Goal: Find contact information: Find contact information

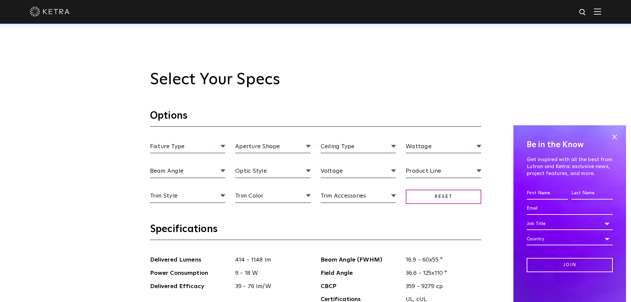
scroll to position [596, 0]
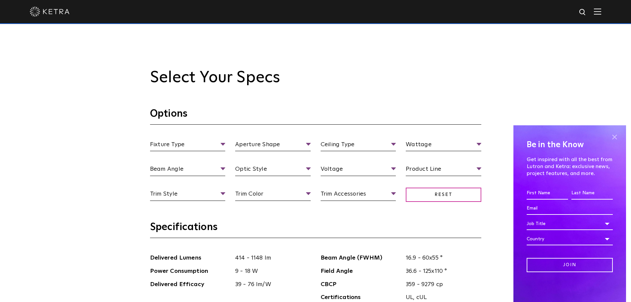
click at [615, 135] on span at bounding box center [615, 137] width 10 height 10
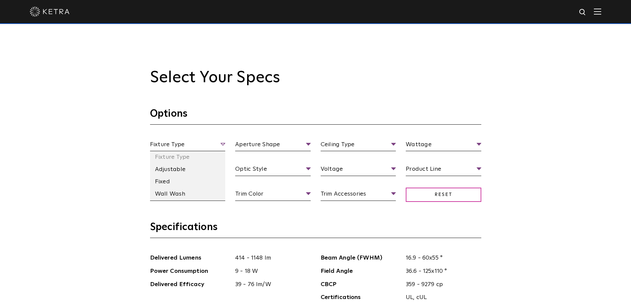
click at [198, 146] on span "Fixture Type" at bounding box center [188, 146] width 76 height 12
click at [175, 185] on li "Fixed" at bounding box center [188, 182] width 76 height 12
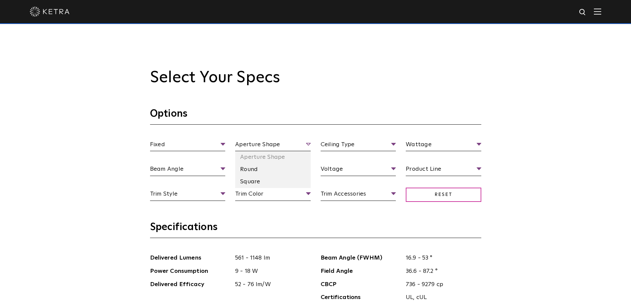
click at [275, 143] on span "Aperture Shape" at bounding box center [273, 146] width 76 height 12
click at [262, 169] on li "Round" at bounding box center [273, 169] width 76 height 12
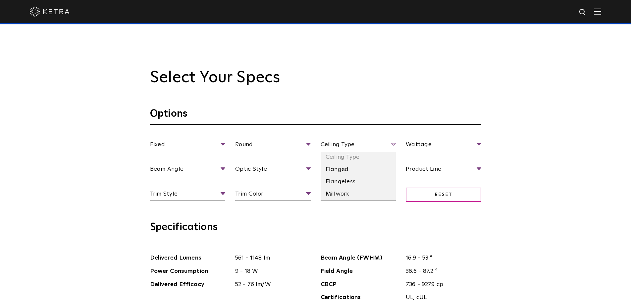
click at [357, 141] on span "Ceiling Type" at bounding box center [359, 146] width 76 height 12
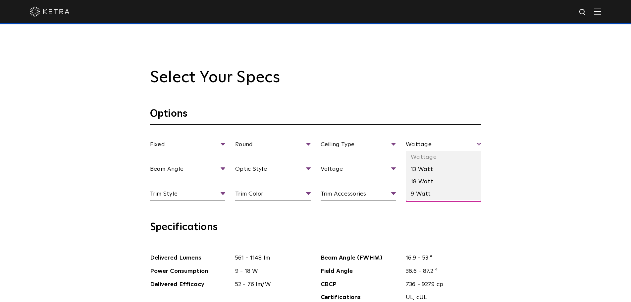
click at [448, 150] on span "Wattage" at bounding box center [444, 146] width 76 height 12
click at [443, 184] on li "18 Watt" at bounding box center [444, 182] width 76 height 12
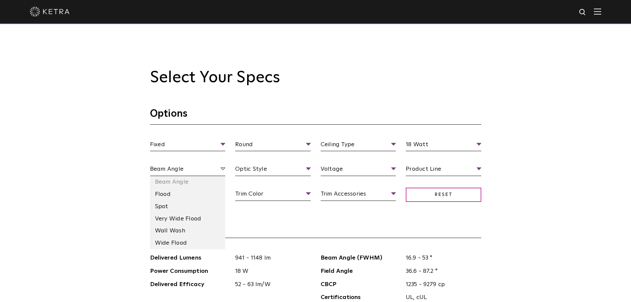
click at [194, 171] on span "Beam Angle" at bounding box center [188, 170] width 76 height 12
click at [191, 195] on li "Flood" at bounding box center [188, 194] width 76 height 12
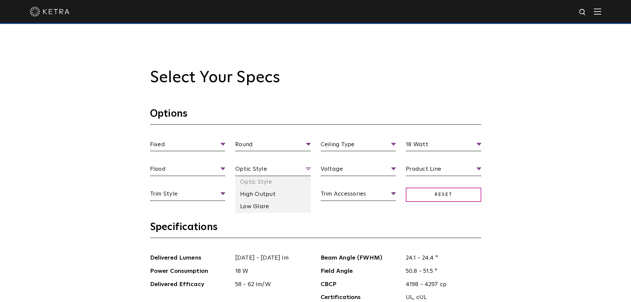
click at [291, 170] on span "Optic Style" at bounding box center [273, 170] width 76 height 12
click at [280, 204] on li "Low Glare" at bounding box center [273, 206] width 76 height 12
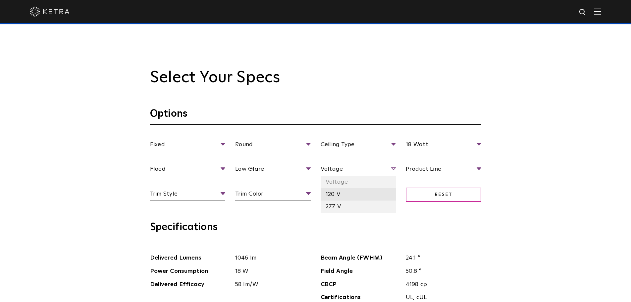
click at [364, 194] on li "120 V" at bounding box center [359, 194] width 76 height 12
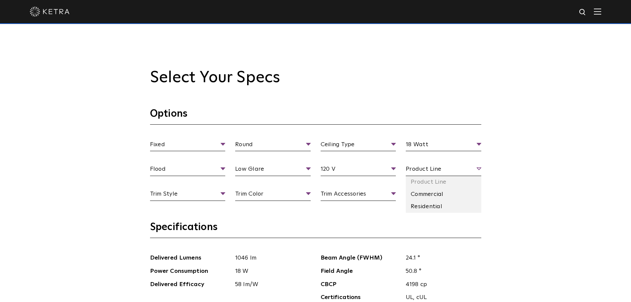
click at [412, 171] on span "Product Line" at bounding box center [444, 170] width 76 height 12
click at [447, 204] on li "Residential" at bounding box center [444, 206] width 76 height 12
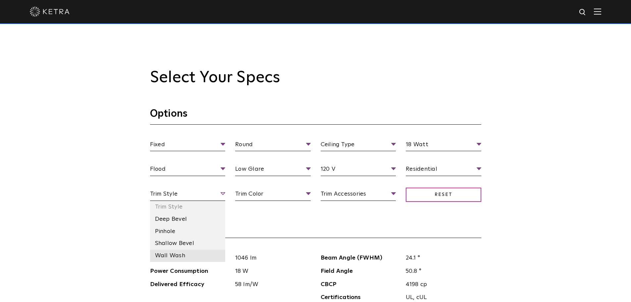
click at [197, 259] on li "Wall Wash" at bounding box center [188, 256] width 76 height 12
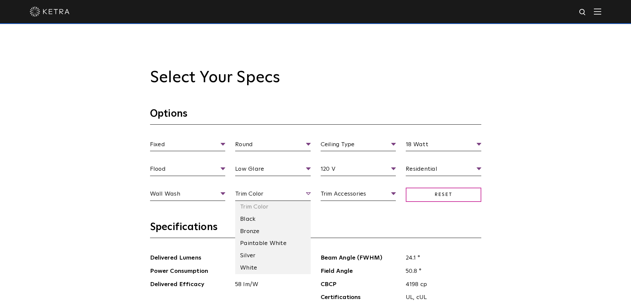
click at [281, 196] on span "Trim Color" at bounding box center [273, 195] width 76 height 12
click at [274, 266] on li "White" at bounding box center [273, 268] width 76 height 12
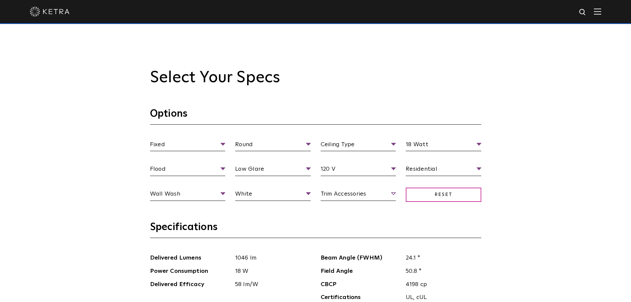
click at [350, 198] on span "Trim Accessories" at bounding box center [359, 195] width 76 height 12
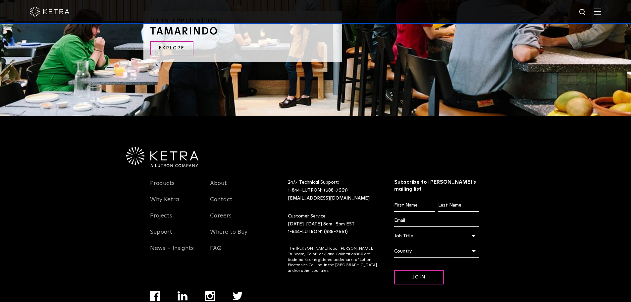
scroll to position [1255, 0]
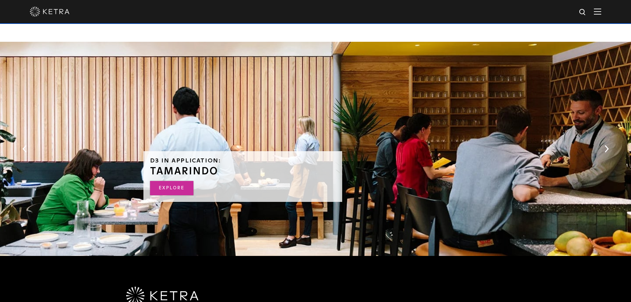
click at [170, 188] on link "Explore" at bounding box center [171, 188] width 43 height 14
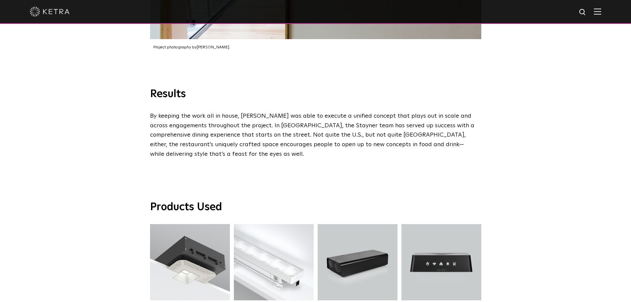
scroll to position [1524, 0]
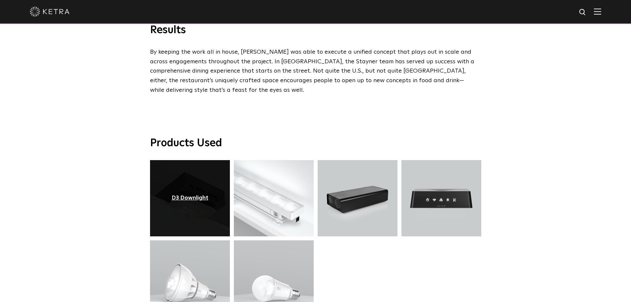
click at [193, 195] on div "D3 Downlight" at bounding box center [190, 198] width 37 height 7
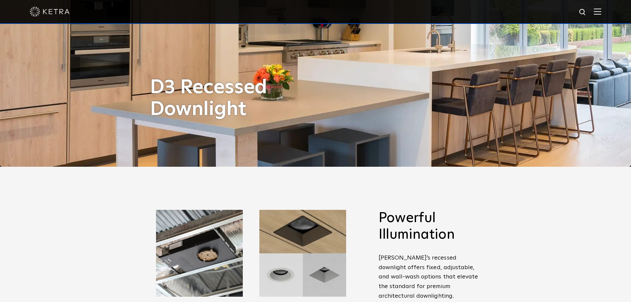
scroll to position [133, 0]
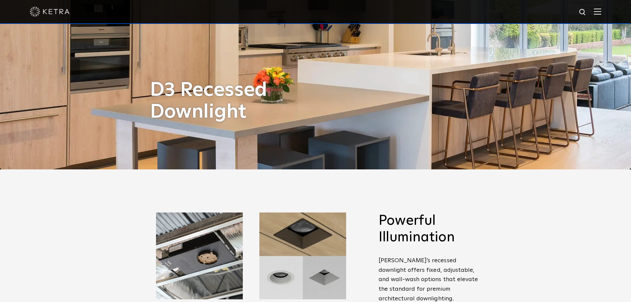
click at [601, 15] on img at bounding box center [597, 11] width 7 height 6
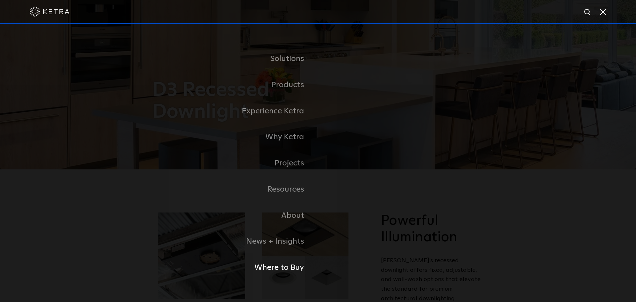
click at [295, 273] on link "Where to Buy" at bounding box center [235, 267] width 166 height 26
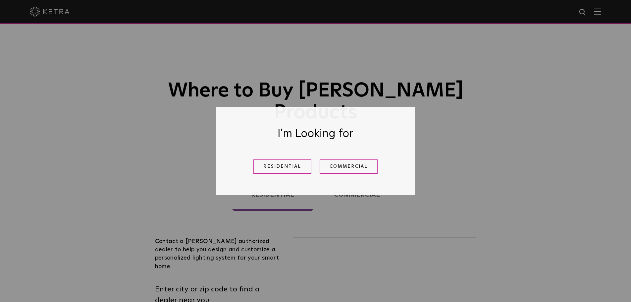
drag, startPoint x: 305, startPoint y: 164, endPoint x: 301, endPoint y: 168, distance: 5.6
click at [305, 164] on link "Residential" at bounding box center [283, 166] width 58 height 14
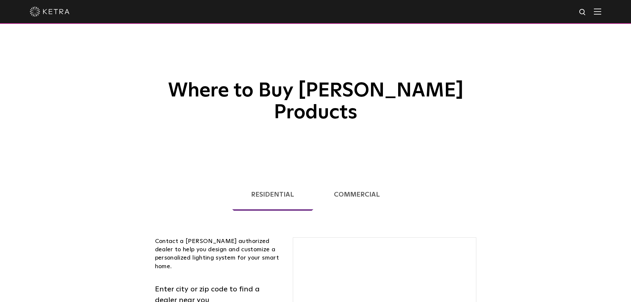
scroll to position [169, 0]
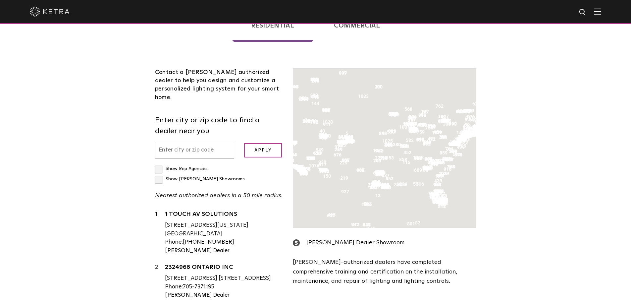
click at [179, 142] on input "text" at bounding box center [195, 150] width 80 height 17
click at [183, 142] on input "text" at bounding box center [195, 150] width 80 height 17
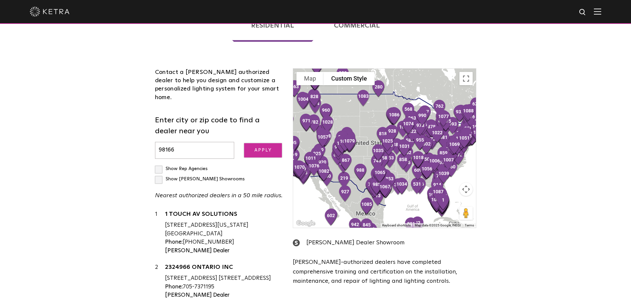
type input "98166"
click at [256, 143] on input "Apply" at bounding box center [263, 150] width 38 height 14
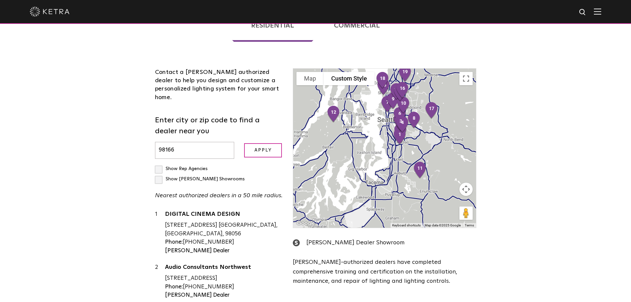
drag, startPoint x: 368, startPoint y: 108, endPoint x: 361, endPoint y: 143, distance: 35.5
click at [361, 143] on div at bounding box center [384, 148] width 183 height 159
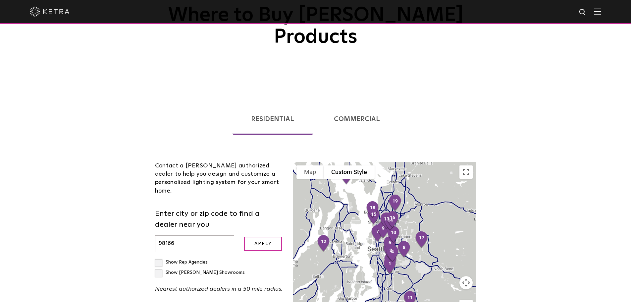
scroll to position [136, 0]
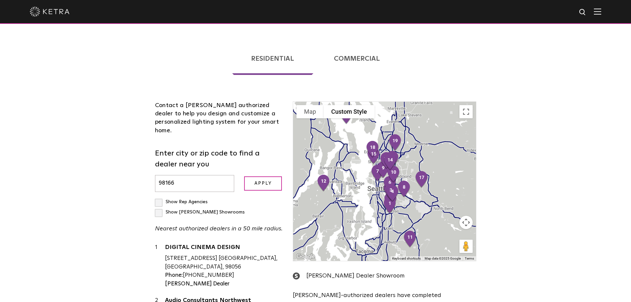
click at [469, 216] on button "Map camera controls" at bounding box center [466, 222] width 13 height 13
click at [451, 199] on button "Zoom in" at bounding box center [449, 205] width 13 height 13
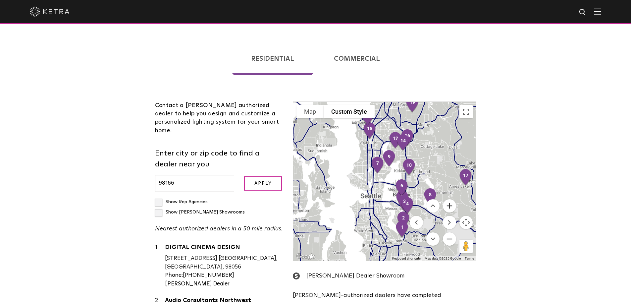
click at [451, 199] on button "Zoom in" at bounding box center [449, 205] width 13 height 13
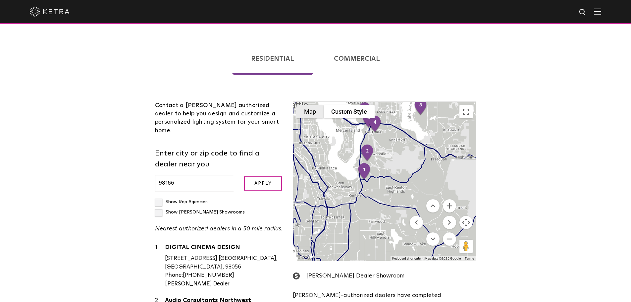
drag, startPoint x: 382, startPoint y: 199, endPoint x: 319, endPoint y: 92, distance: 124.5
click at [319, 102] on div "1 2 3 4 5 6 7 8 9 10 11 12 13 14 15 16 17 18 19 20 Map Custom Style Keyboard sh…" at bounding box center [384, 181] width 183 height 159
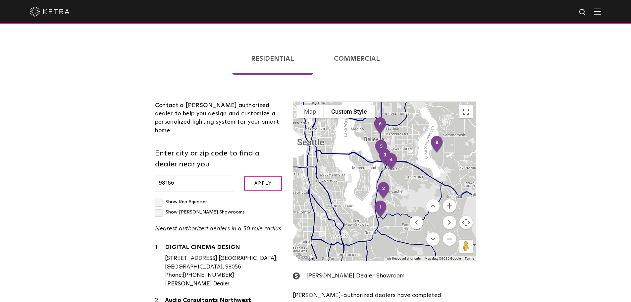
drag, startPoint x: 342, startPoint y: 148, endPoint x: 376, endPoint y: 182, distance: 48.0
click at [376, 182] on div at bounding box center [384, 181] width 183 height 159
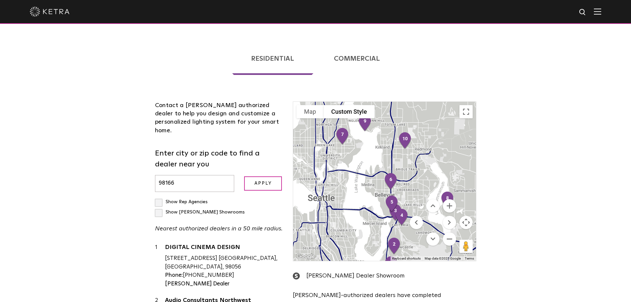
drag, startPoint x: 350, startPoint y: 179, endPoint x: 368, endPoint y: 201, distance: 28.3
click at [350, 207] on div at bounding box center [384, 181] width 183 height 159
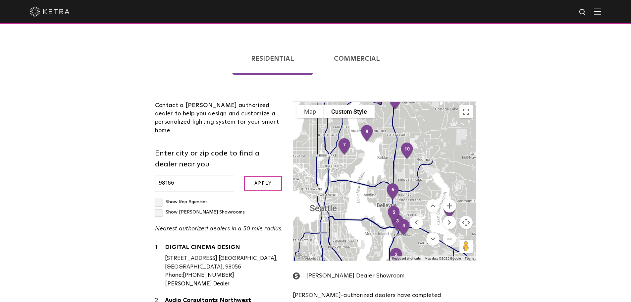
drag, startPoint x: 364, startPoint y: 171, endPoint x: 368, endPoint y: 198, distance: 26.7
click at [368, 198] on div at bounding box center [384, 181] width 183 height 159
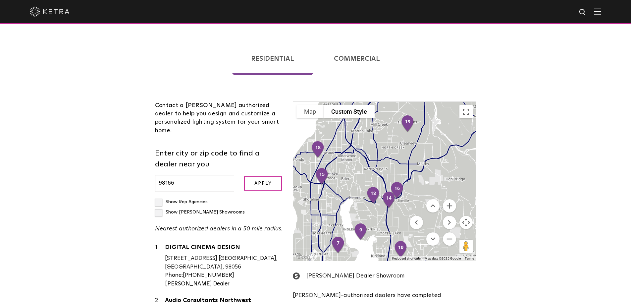
drag, startPoint x: 376, startPoint y: 184, endPoint x: 341, endPoint y: 171, distance: 37.9
click at [329, 174] on div at bounding box center [384, 181] width 183 height 159
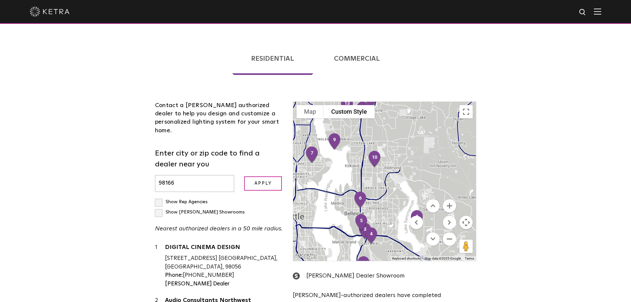
drag, startPoint x: 397, startPoint y: 207, endPoint x: 373, endPoint y: 114, distance: 95.8
click at [373, 114] on div at bounding box center [384, 181] width 183 height 159
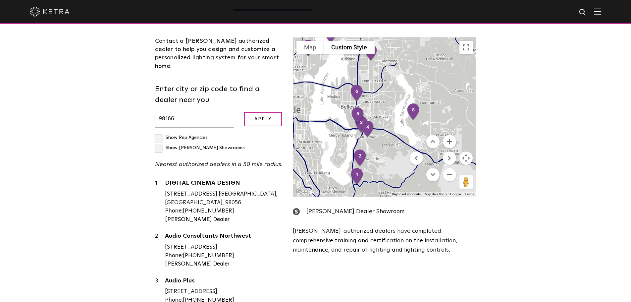
scroll to position [202, 0]
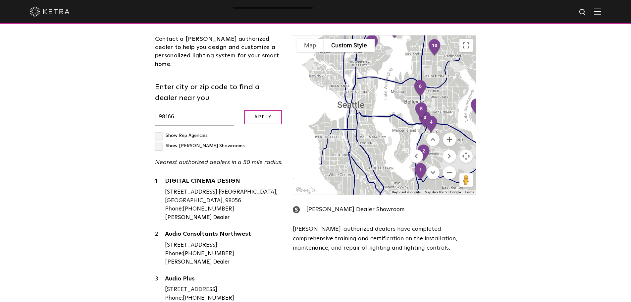
drag, startPoint x: 337, startPoint y: 147, endPoint x: 421, endPoint y: 150, distance: 83.9
click at [401, 146] on div at bounding box center [384, 114] width 183 height 159
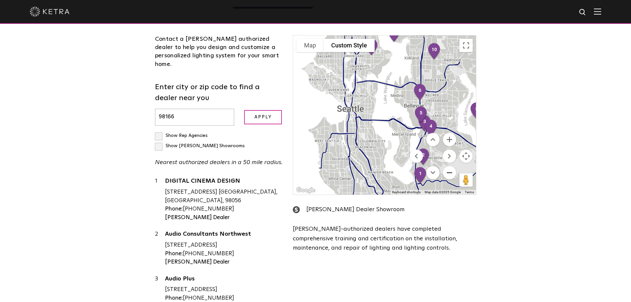
click at [448, 166] on button "Zoom out" at bounding box center [449, 172] width 13 height 13
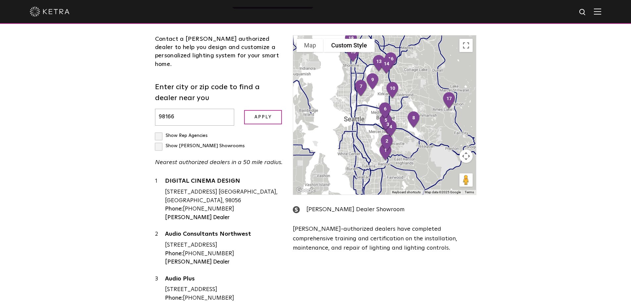
drag, startPoint x: 386, startPoint y: 141, endPoint x: 375, endPoint y: 149, distance: 14.2
click at [370, 149] on div at bounding box center [384, 114] width 183 height 159
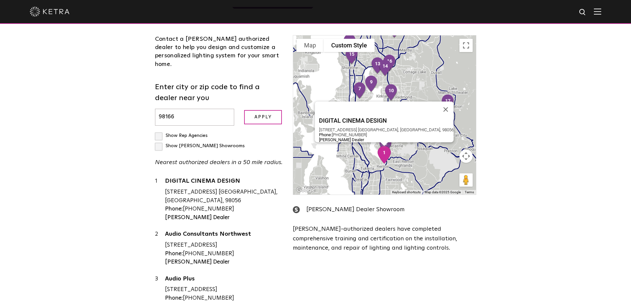
click at [384, 143] on img "1" at bounding box center [384, 154] width 19 height 23
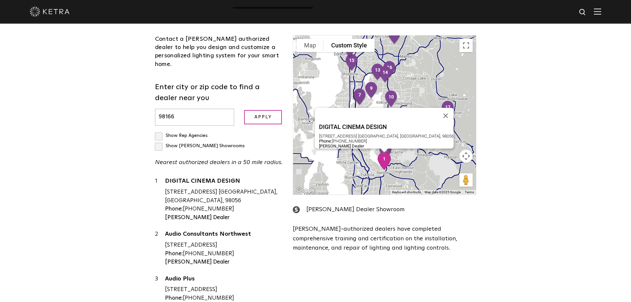
click at [385, 149] on img "1" at bounding box center [384, 160] width 19 height 23
click at [203, 178] on link "DIGITAL CINEMA DESIGN" at bounding box center [224, 182] width 118 height 8
